Goal: Task Accomplishment & Management: Manage account settings

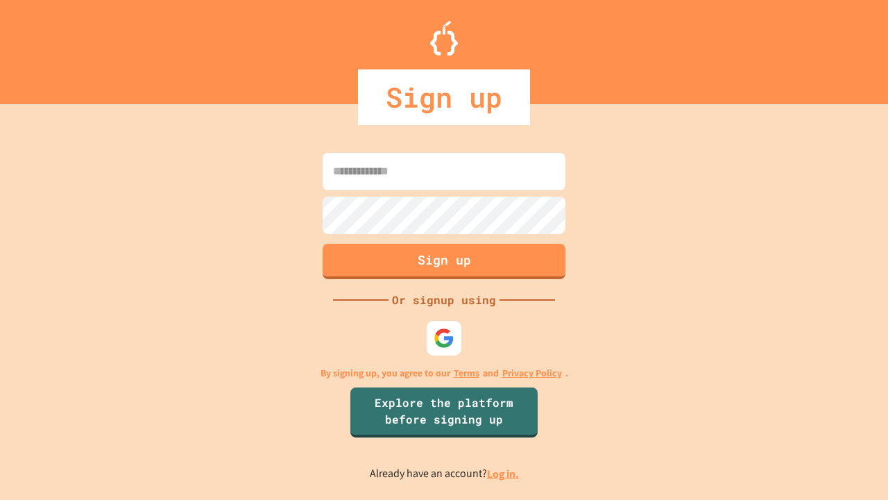
click at [504, 473] on link "Log in." at bounding box center [503, 473] width 32 height 15
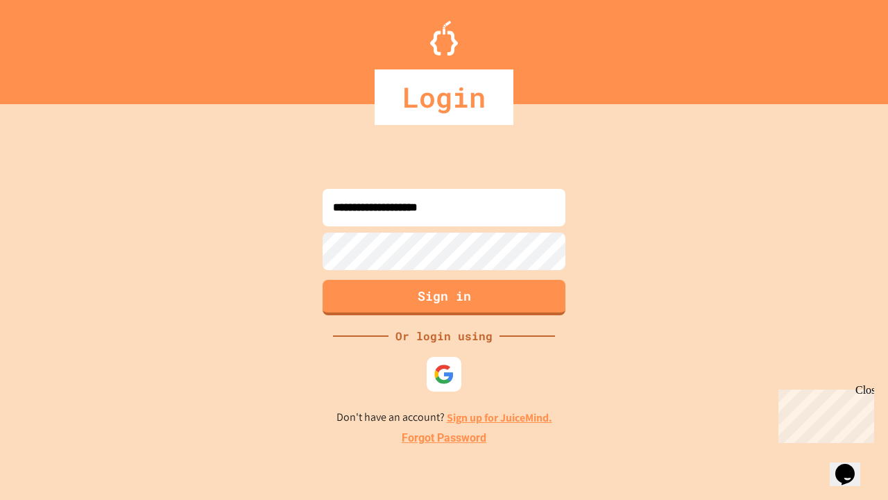
type input "**********"
